Goal: Obtain resource: Obtain resource

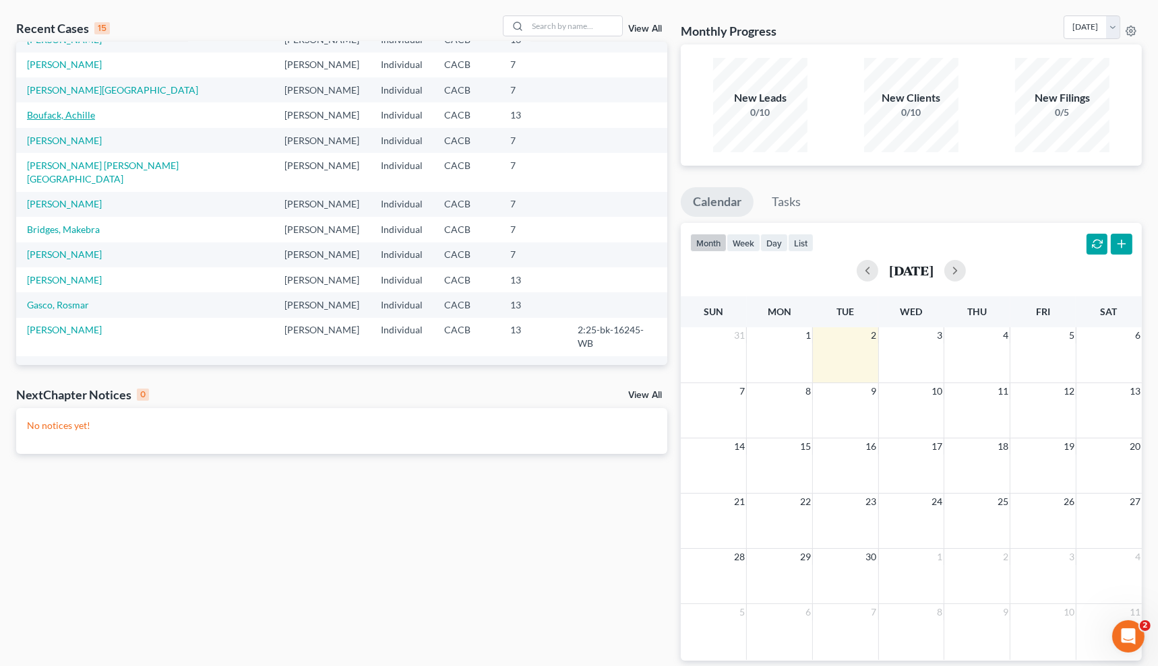
scroll to position [57, 0]
click at [63, 273] on link "[PERSON_NAME]" at bounding box center [64, 278] width 75 height 11
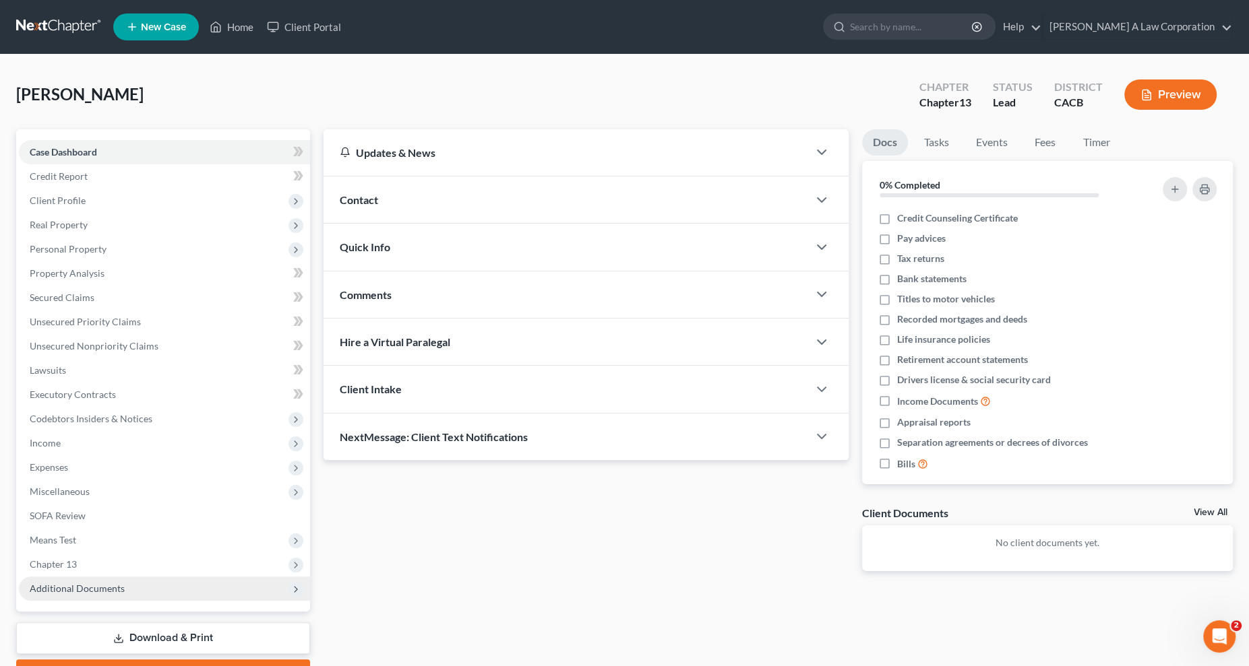
click at [102, 597] on span "Additional Documents" at bounding box center [164, 589] width 291 height 24
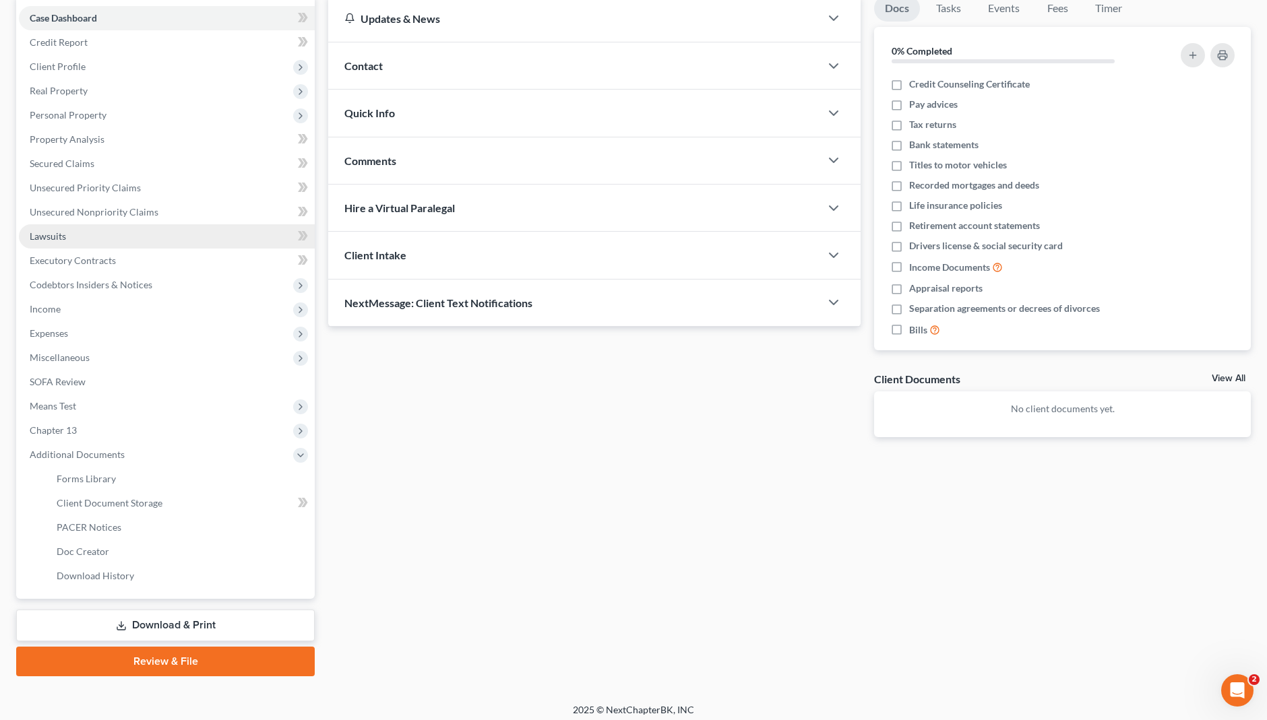
scroll to position [135, 0]
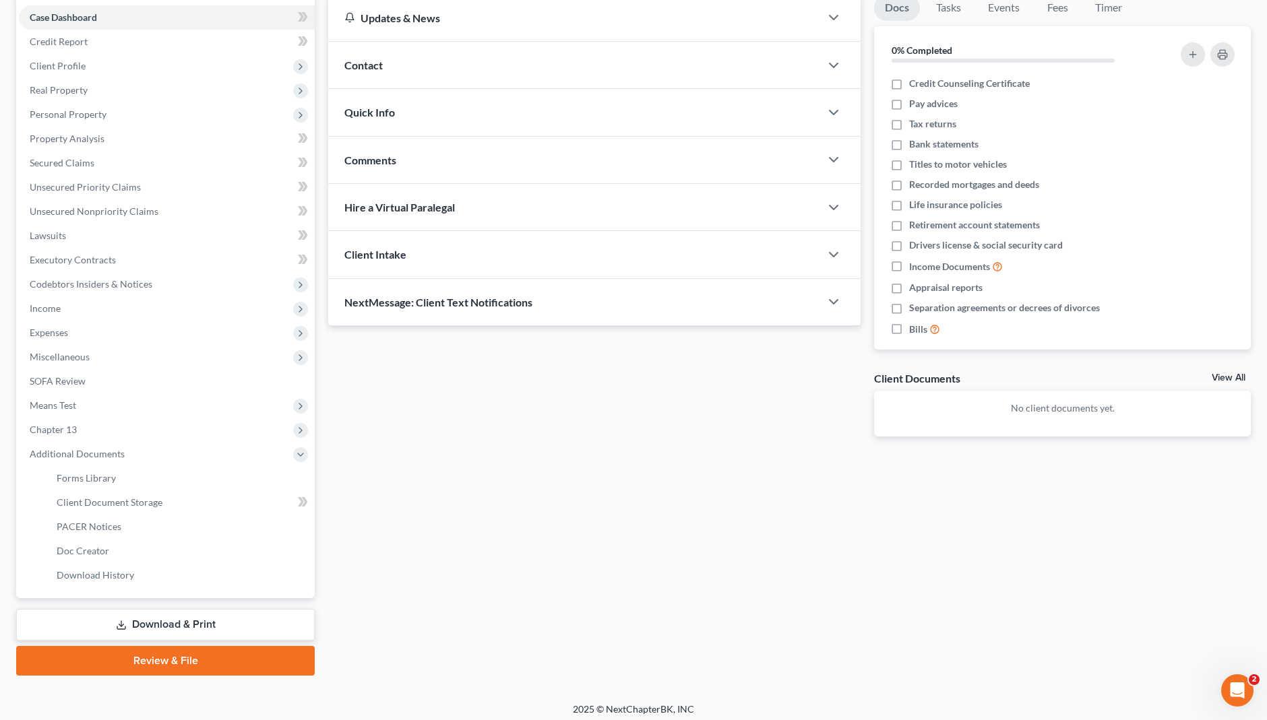
click at [175, 614] on link "Download & Print" at bounding box center [165, 625] width 299 height 32
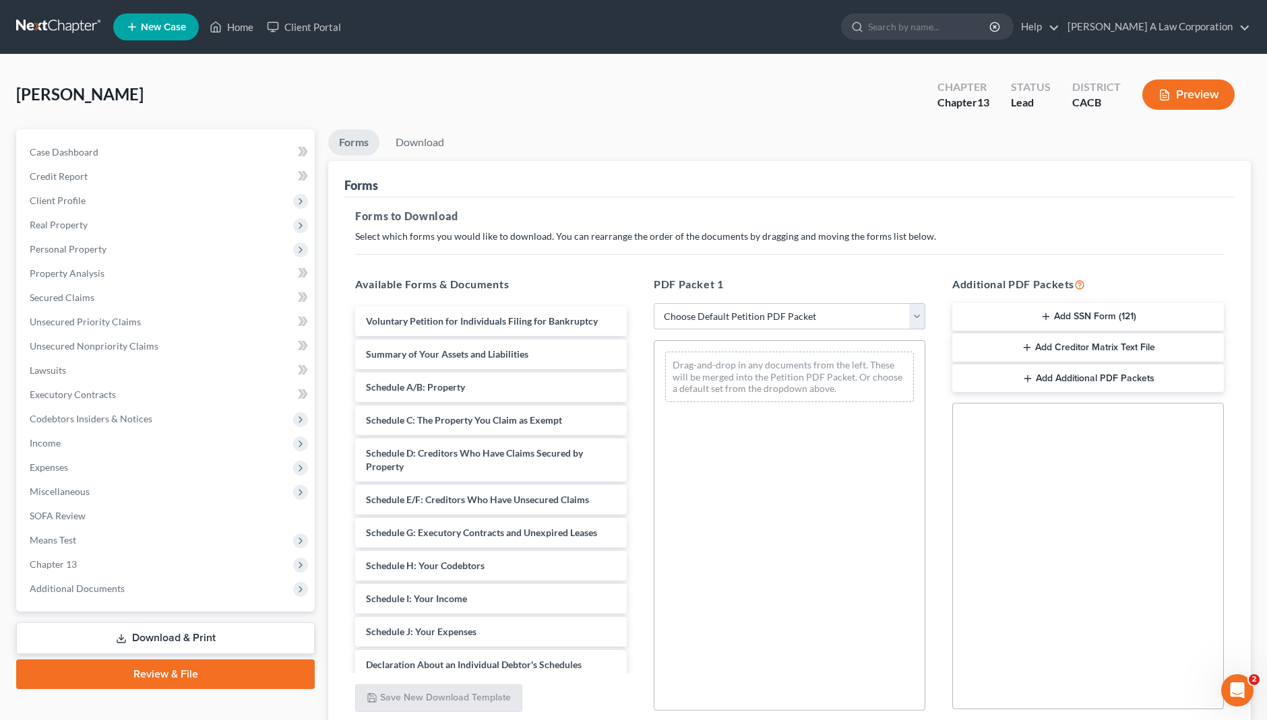
click at [1038, 177] on div "Forms" at bounding box center [789, 179] width 890 height 36
click at [148, 637] on link "Download & Print" at bounding box center [165, 639] width 299 height 32
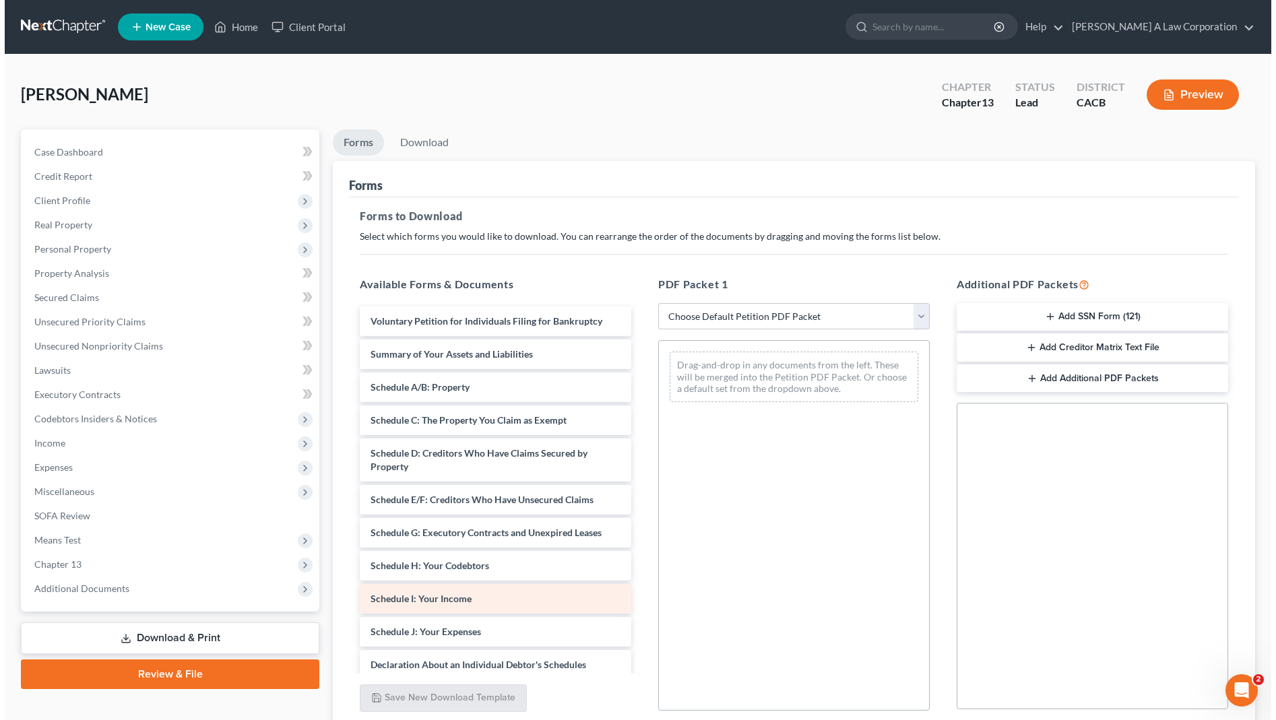
scroll to position [234, 0]
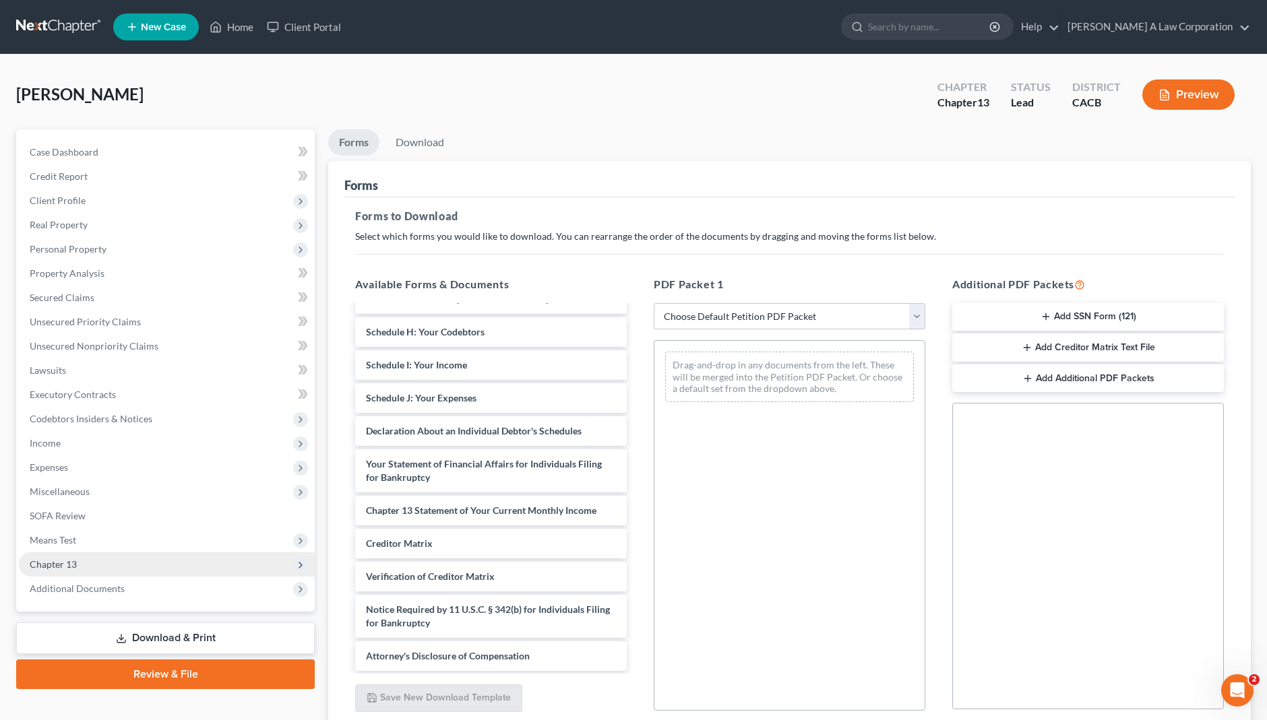
click at [63, 563] on span "Chapter 13" at bounding box center [53, 564] width 47 height 11
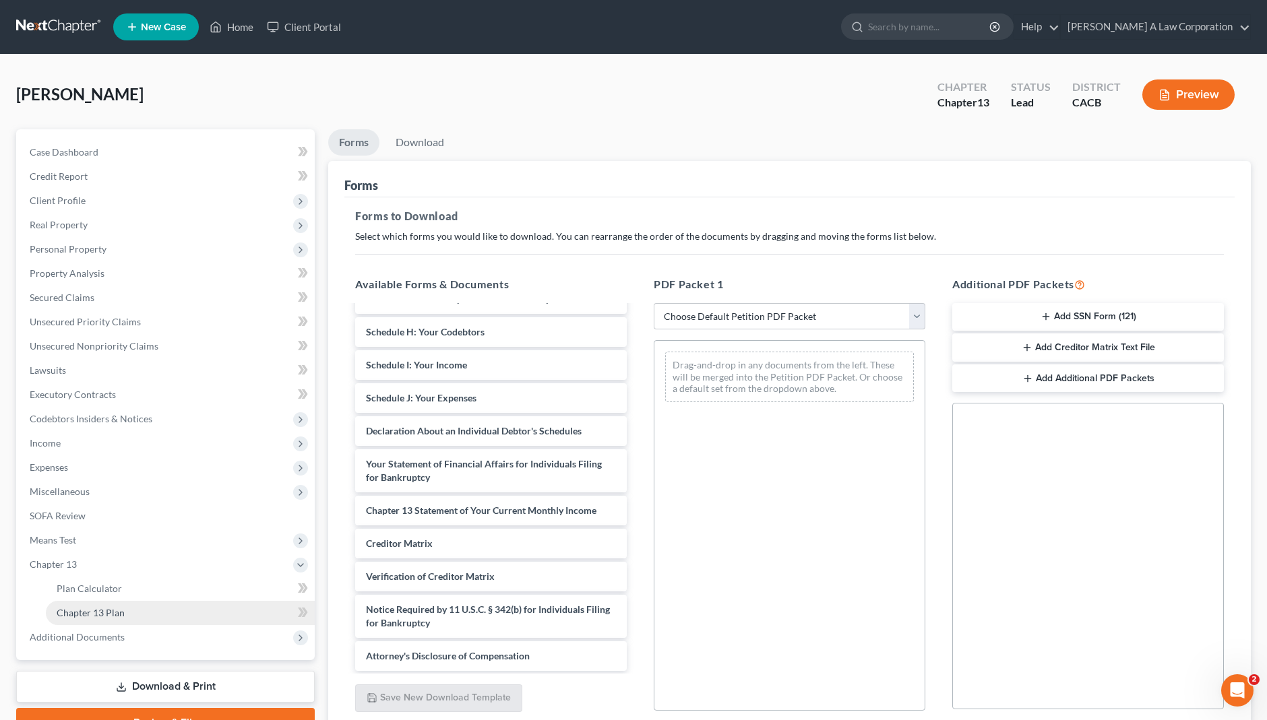
click at [117, 611] on span "Chapter 13 Plan" at bounding box center [91, 612] width 68 height 11
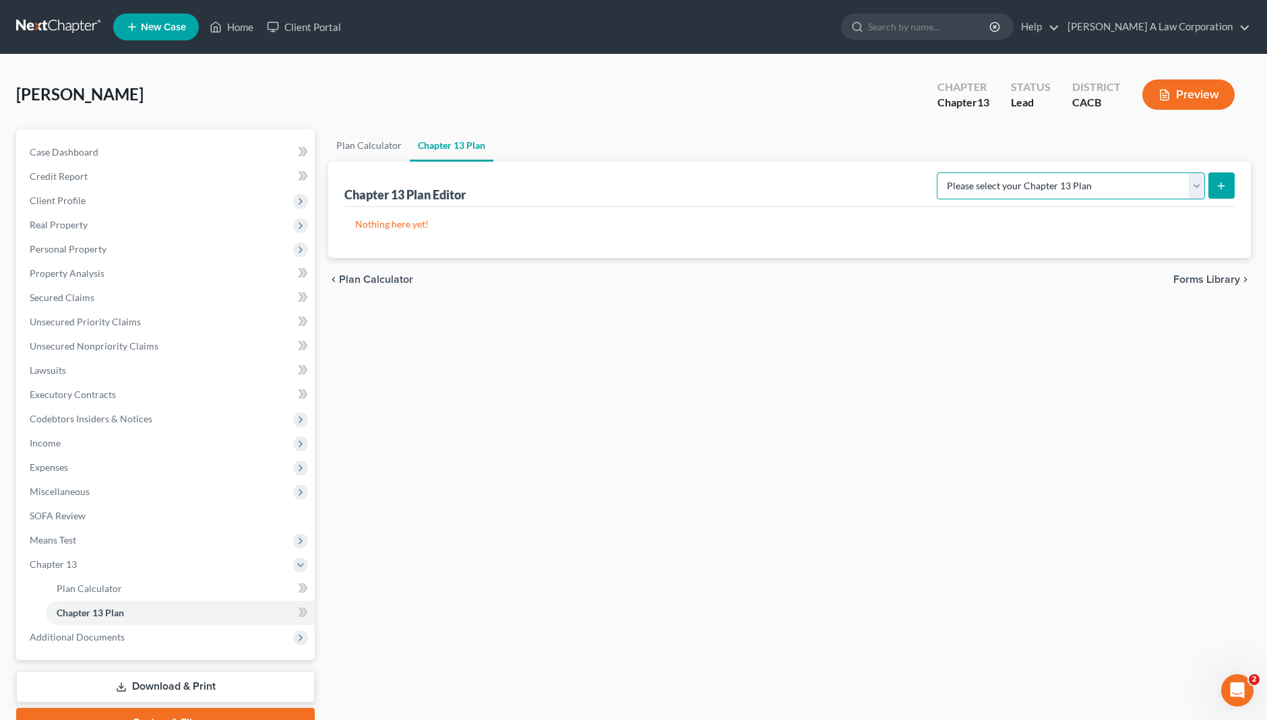
click at [1166, 182] on select "Please select your Chapter 13 Plan [GEOGRAPHIC_DATA] of [US_STATE] - Effective …" at bounding box center [1071, 186] width 268 height 27
select select "1"
click at [965, 173] on select "Please select your Chapter 13 Plan [GEOGRAPHIC_DATA] of [US_STATE] - Effective …" at bounding box center [1071, 186] width 268 height 27
click at [1166, 185] on icon "submit" at bounding box center [1221, 186] width 11 height 11
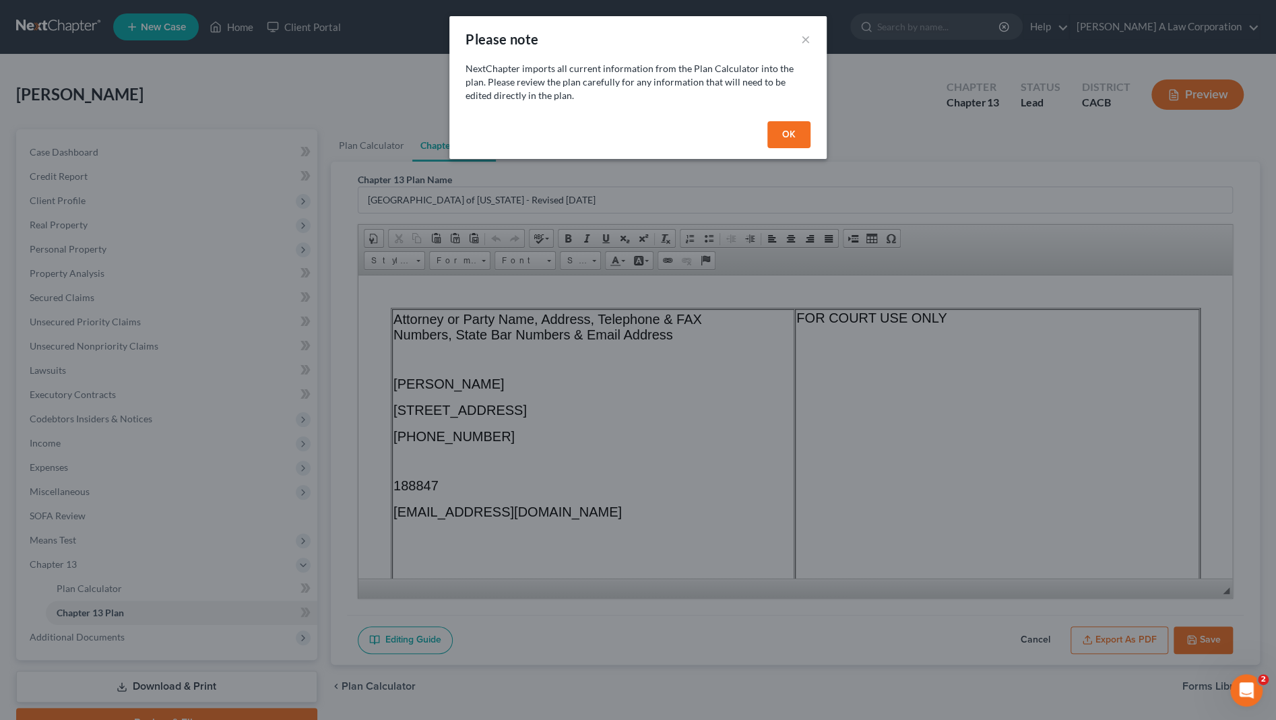
click at [789, 144] on button "OK" at bounding box center [789, 134] width 43 height 27
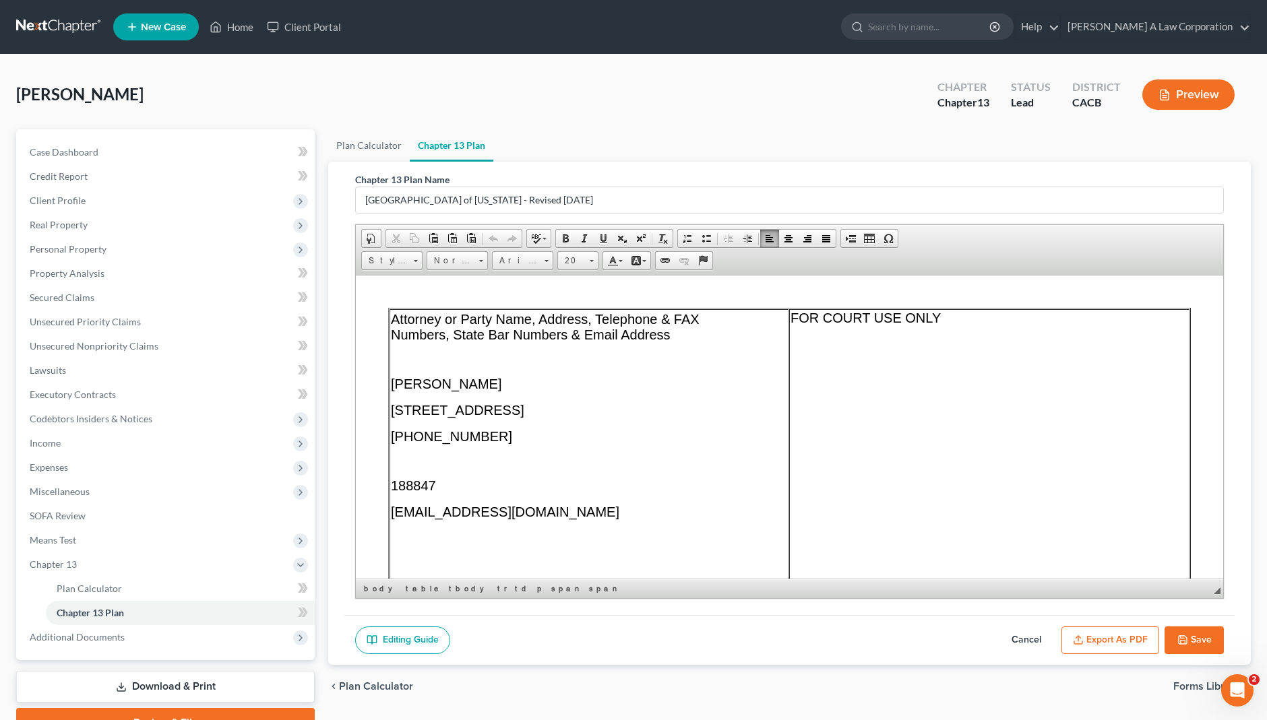
click at [524, 411] on span "[STREET_ADDRESS]" at bounding box center [457, 409] width 133 height 15
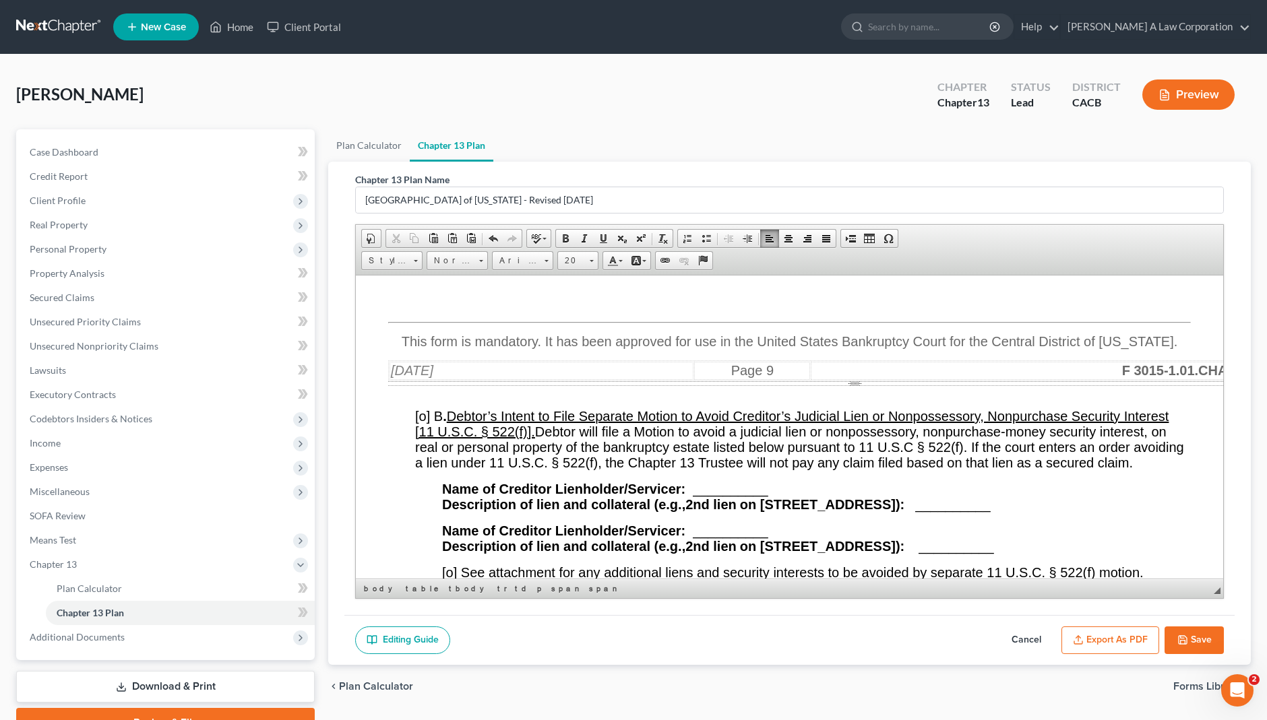
scroll to position [11948, 0]
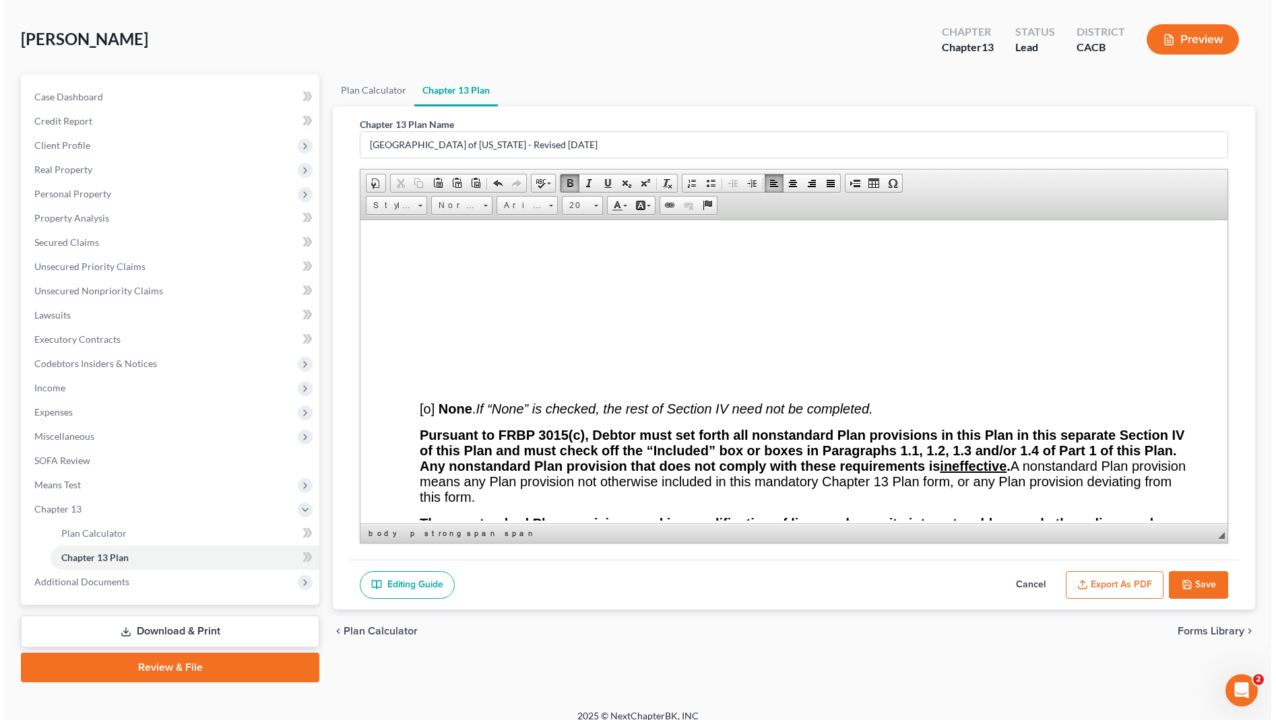
scroll to position [67, 0]
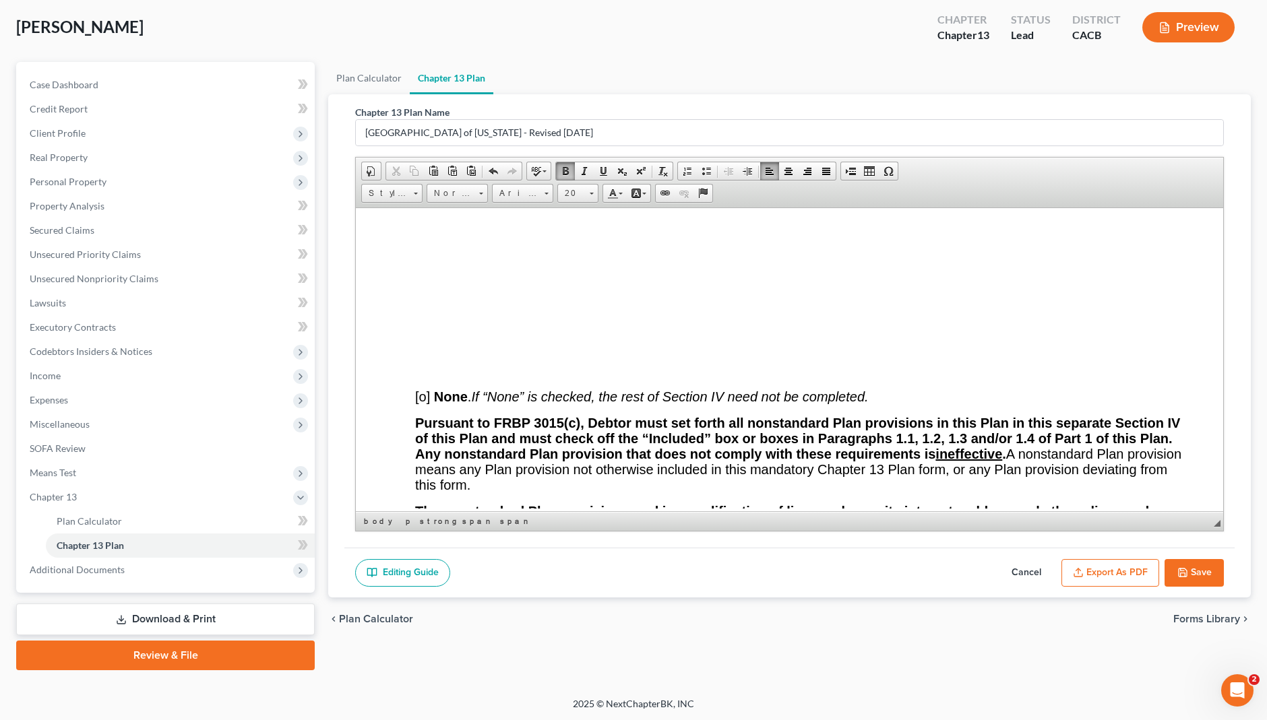
click at [1100, 568] on button "Export as PDF" at bounding box center [1110, 573] width 98 height 28
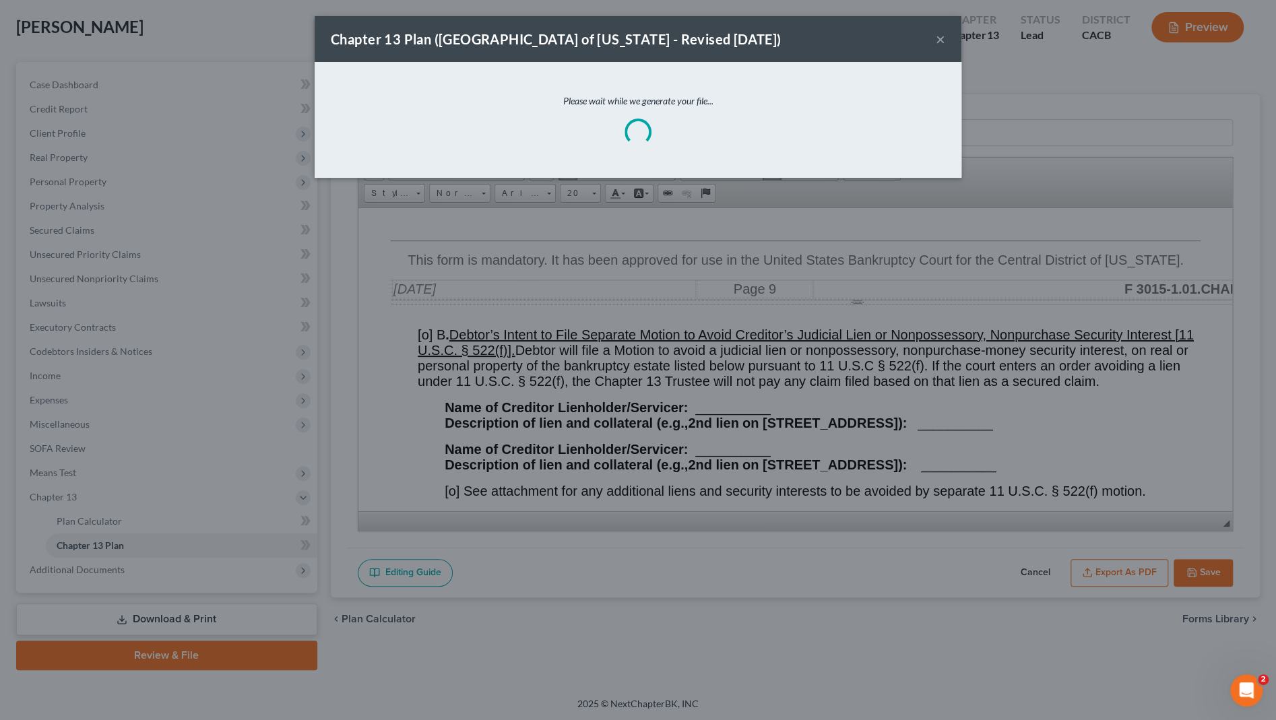
scroll to position [12125, 0]
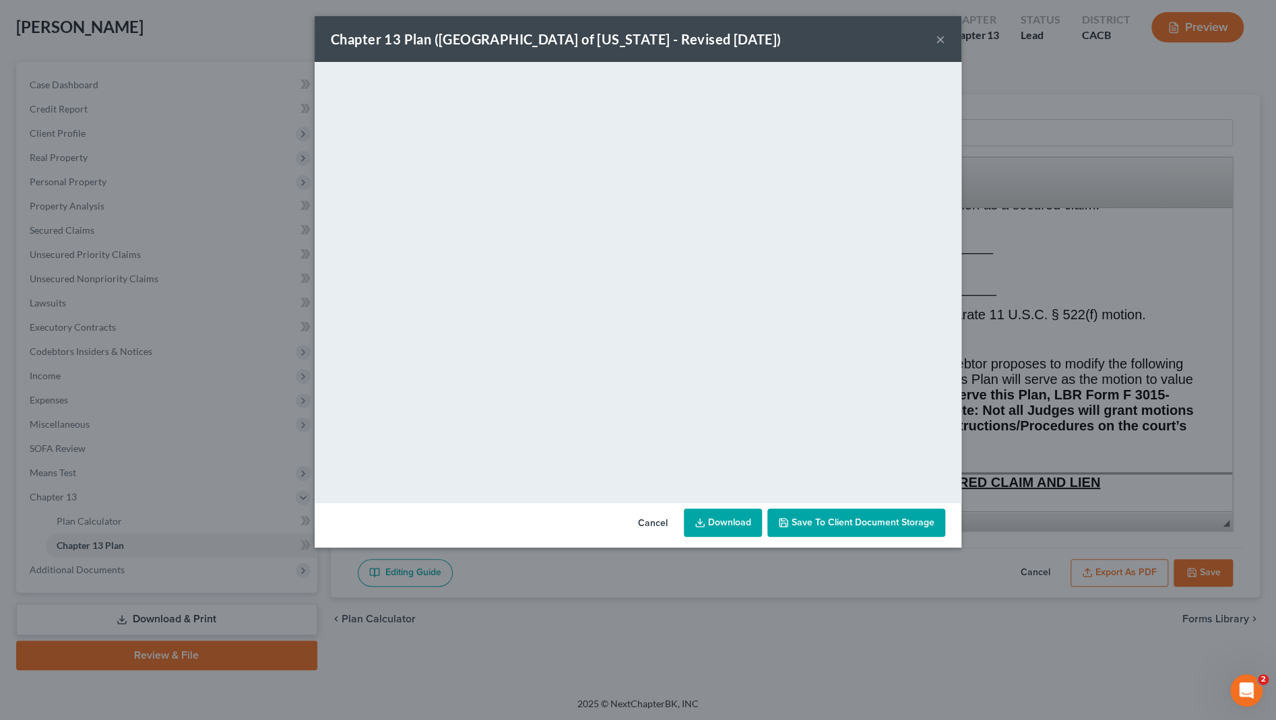
click at [943, 39] on button "×" at bounding box center [940, 39] width 9 height 16
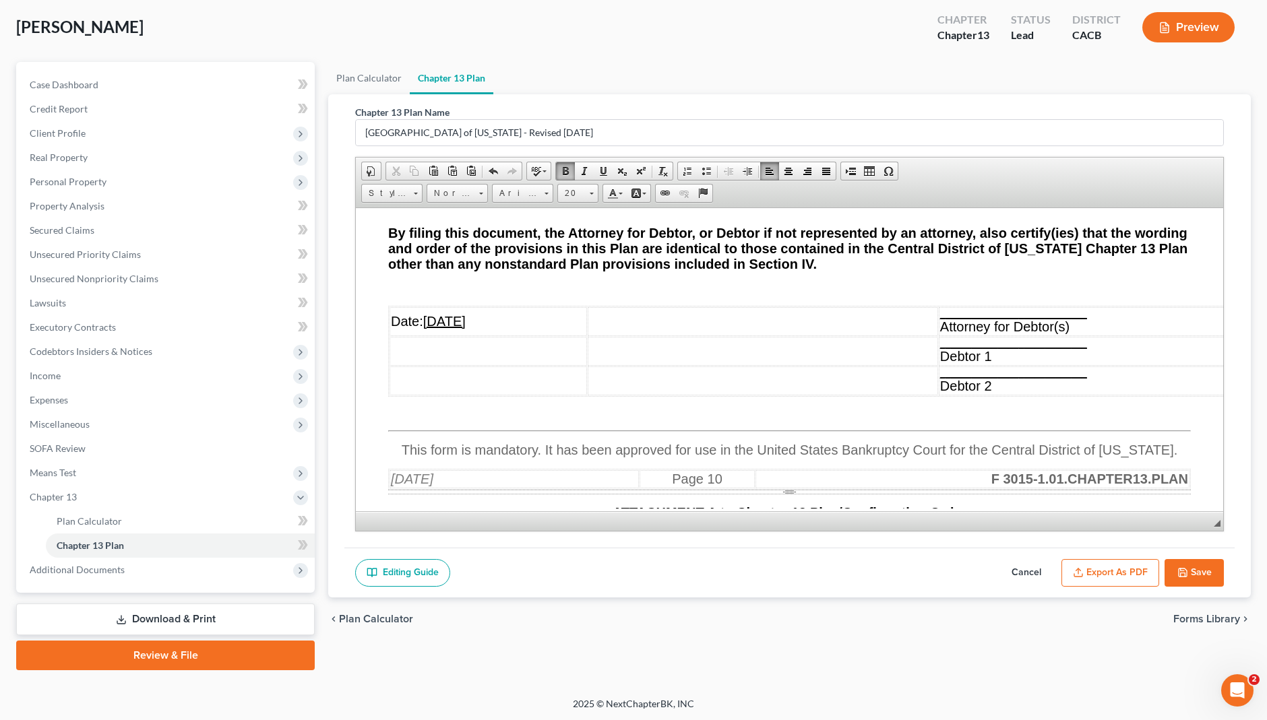
scroll to position [13306, 0]
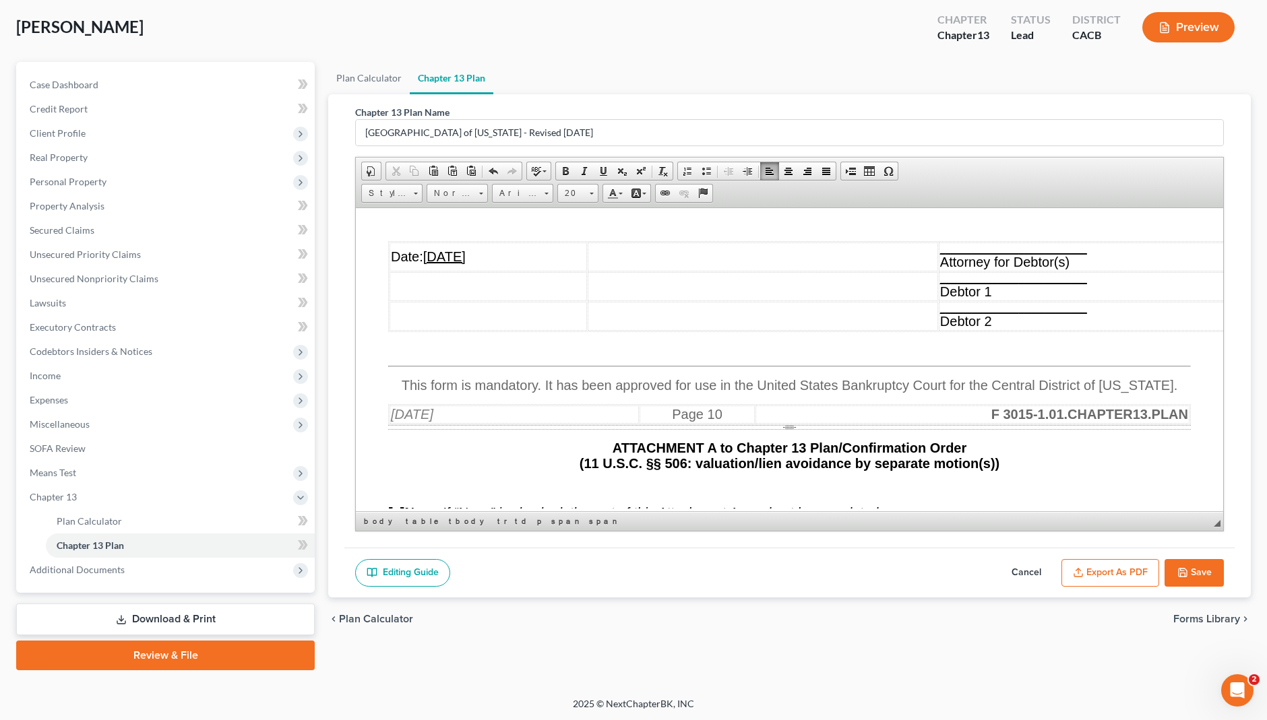
click at [587, 194] on link "Size" at bounding box center [577, 193] width 41 height 19
click at [565, 208] on span "16" at bounding box center [568, 201] width 11 height 11
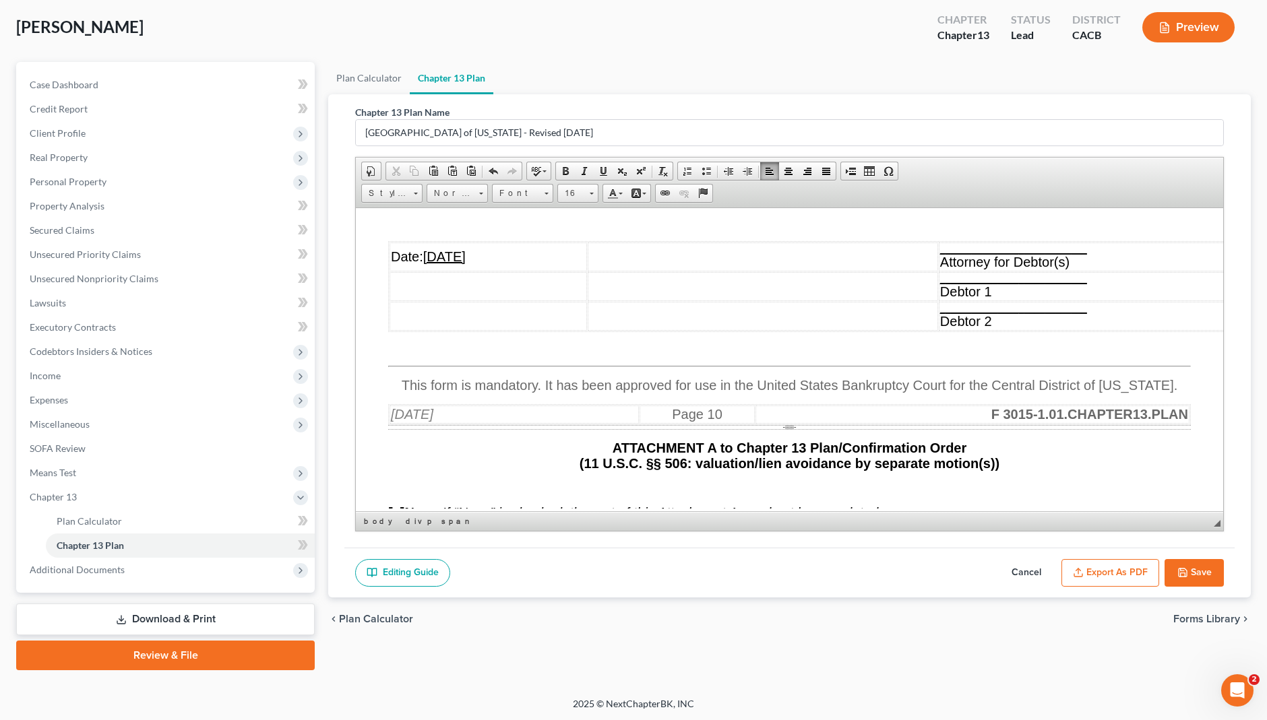
scroll to position [0, 0]
click at [412, 354] on div "V. REVESTING OF PROPERTY Property of the bankruptcy estate will not revest in D…" at bounding box center [789, 161] width 803 height 385
drag, startPoint x: 596, startPoint y: 373, endPoint x: 402, endPoint y: 371, distance: 194.1
click at [402, 354] on div "Priority attorney's fee to be paid first. V. REVESTING OF PROPERTY Property of …" at bounding box center [789, 161] width 803 height 385
click at [578, 189] on span "Size" at bounding box center [571, 194] width 27 height 18
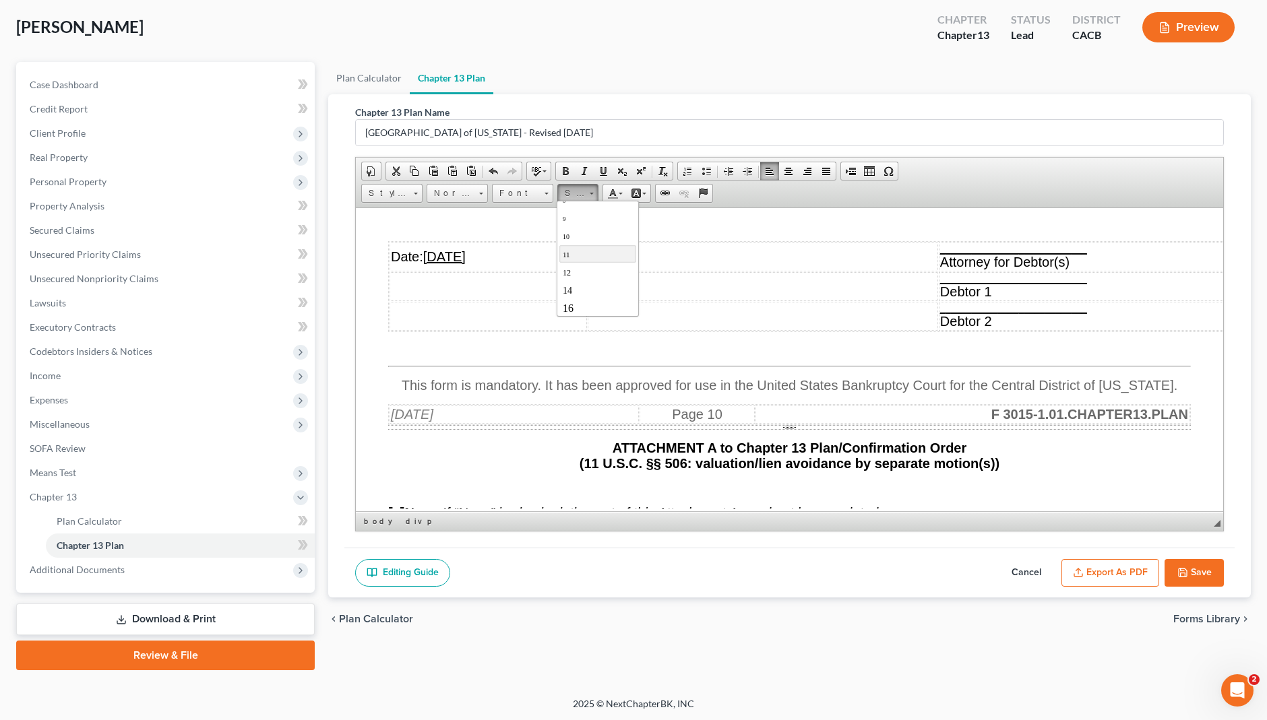
scroll to position [89, 0]
click at [570, 251] on span "16" at bounding box center [568, 245] width 11 height 11
click at [590, 193] on span at bounding box center [592, 194] width 4 height 2
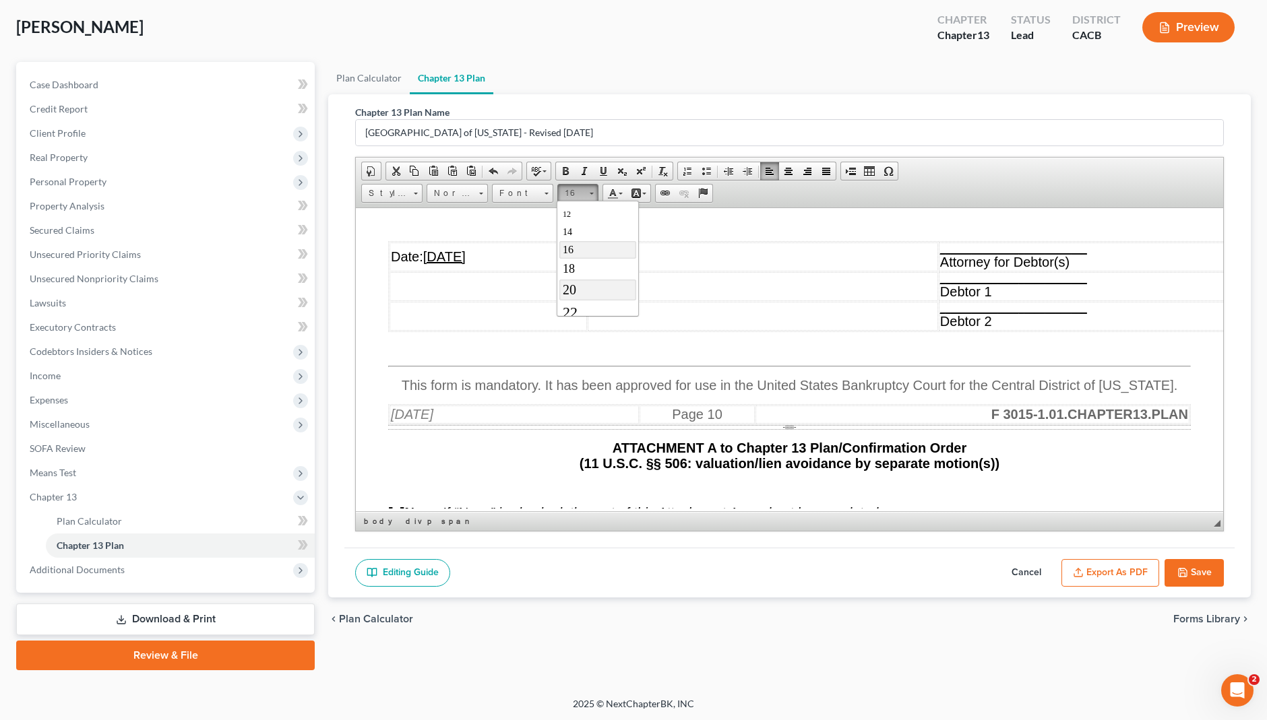
click at [587, 292] on link "20" at bounding box center [597, 289] width 77 height 21
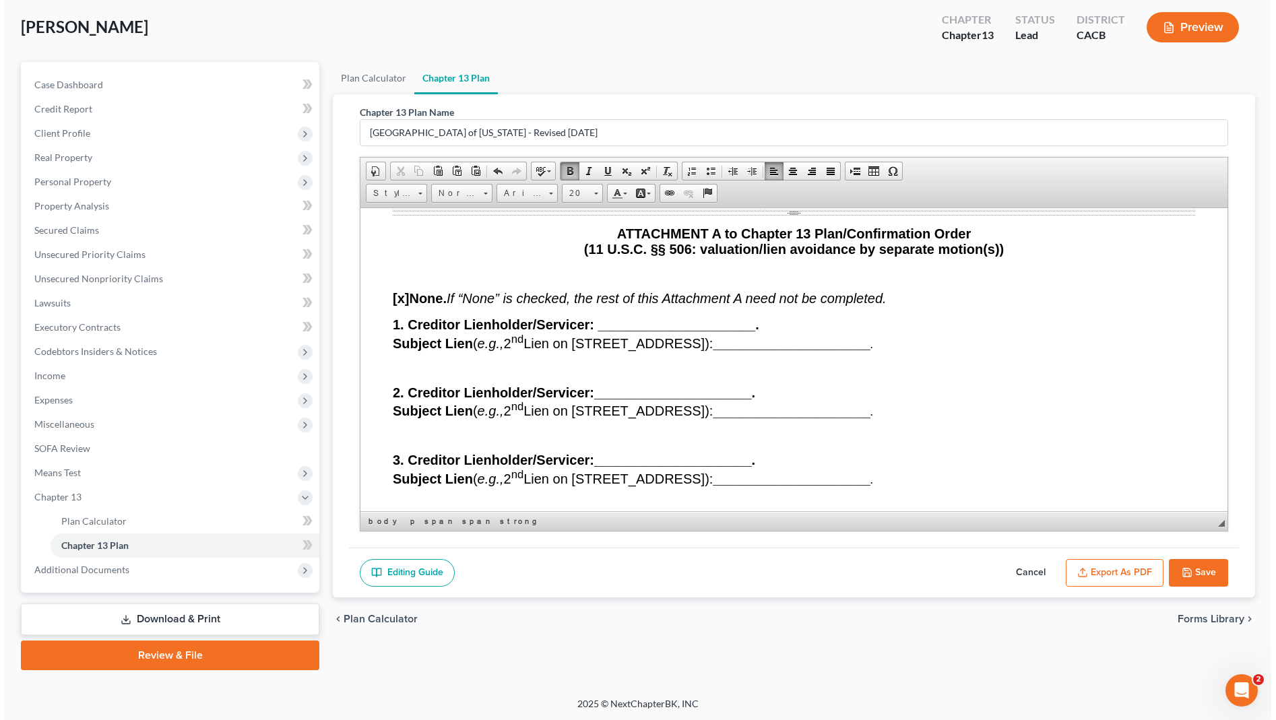
scroll to position [13570, 0]
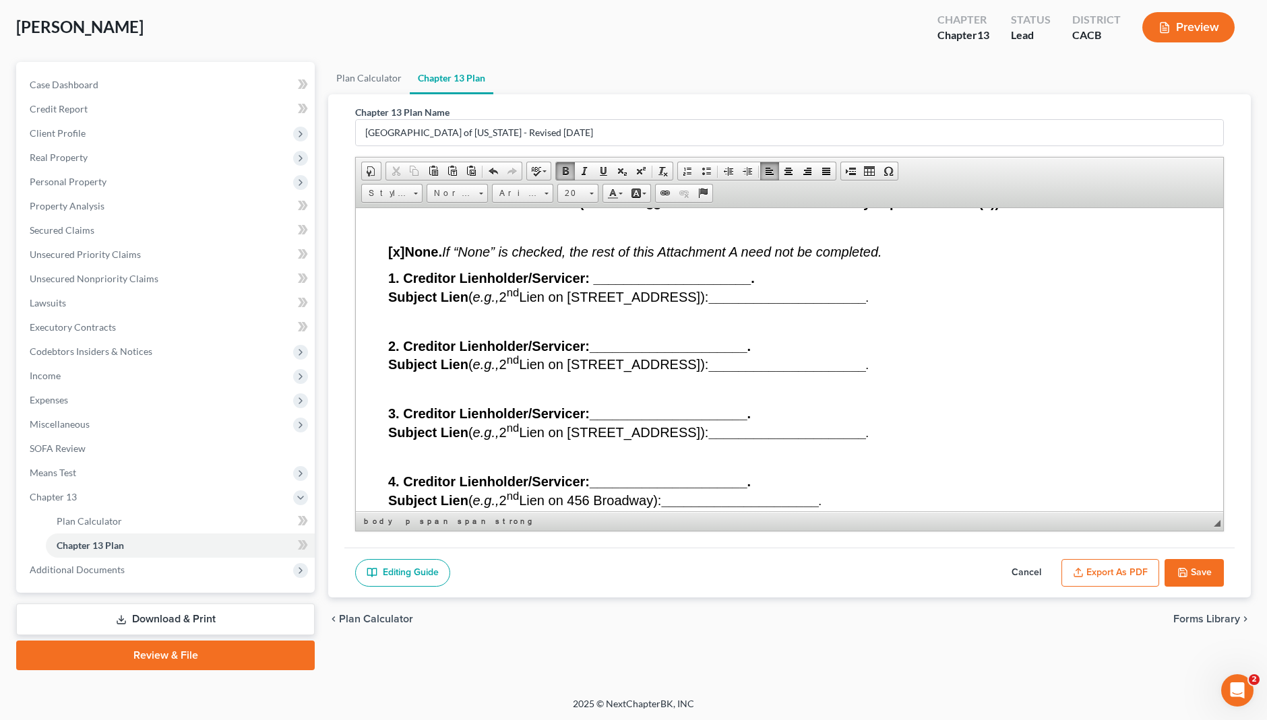
drag, startPoint x: 498, startPoint y: 404, endPoint x: 433, endPoint y: 401, distance: 64.7
click at [1111, 565] on button "Export as PDF" at bounding box center [1110, 573] width 98 height 28
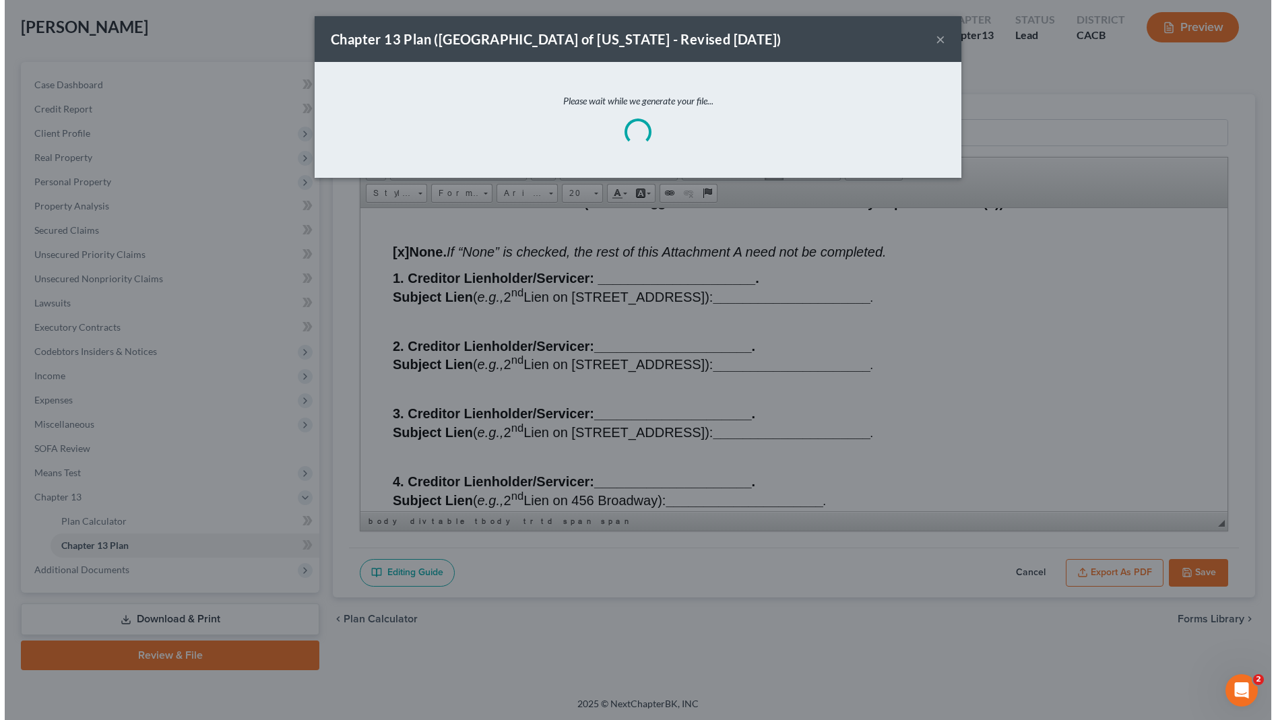
scroll to position [13538, 0]
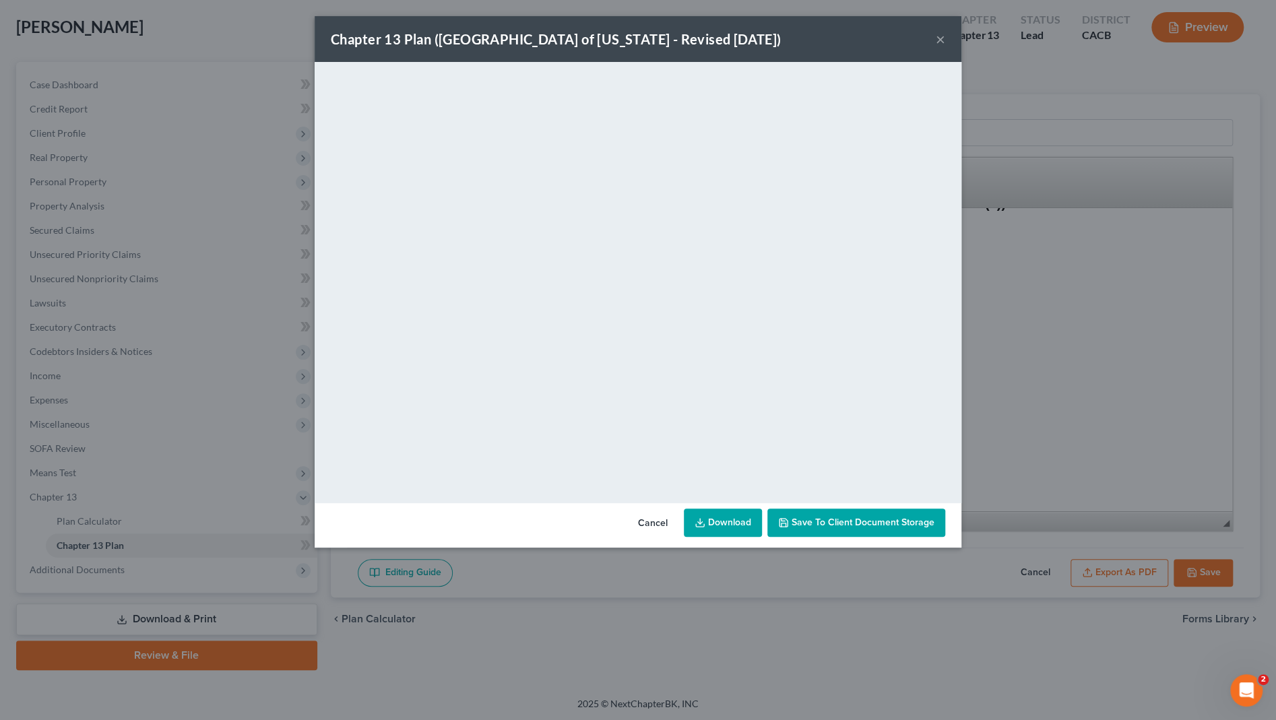
click at [937, 42] on button "×" at bounding box center [940, 39] width 9 height 16
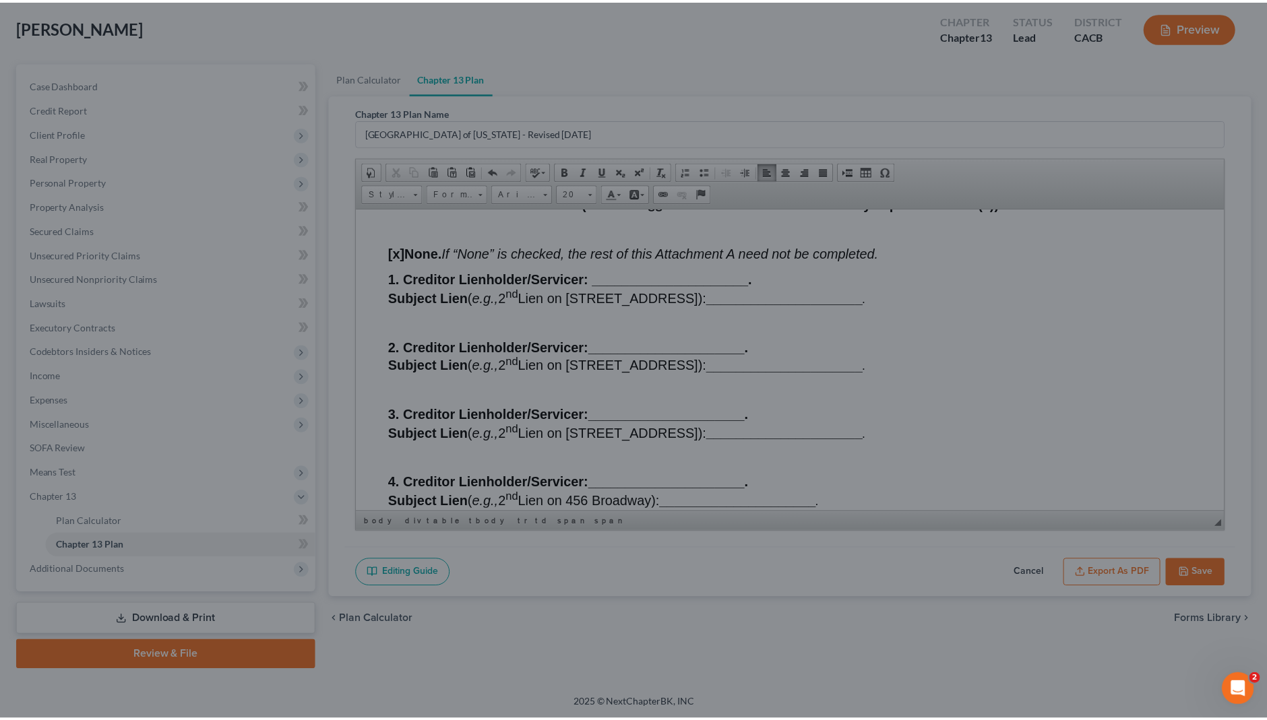
scroll to position [13570, 0]
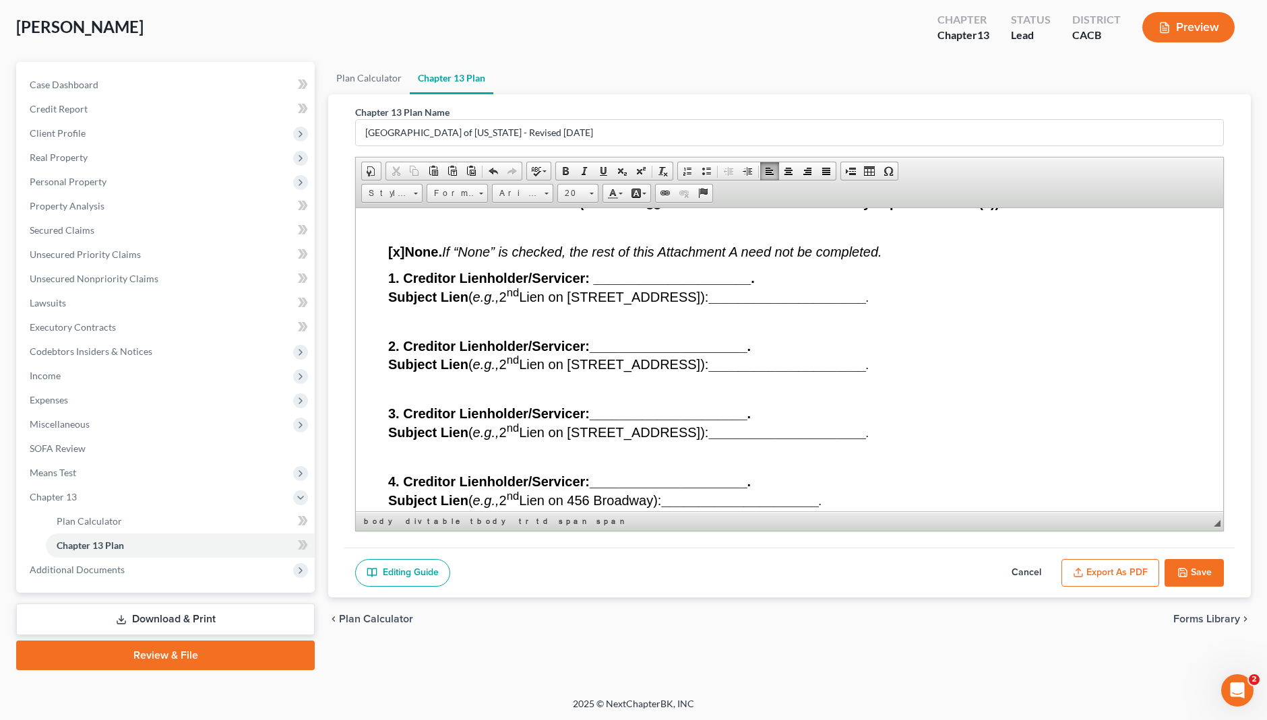
click at [367, 47] on div "[PERSON_NAME] Upgraded Chapter Chapter 13 Status Lead District CACB Preview" at bounding box center [633, 32] width 1235 height 59
